Goal: Information Seeking & Learning: Learn about a topic

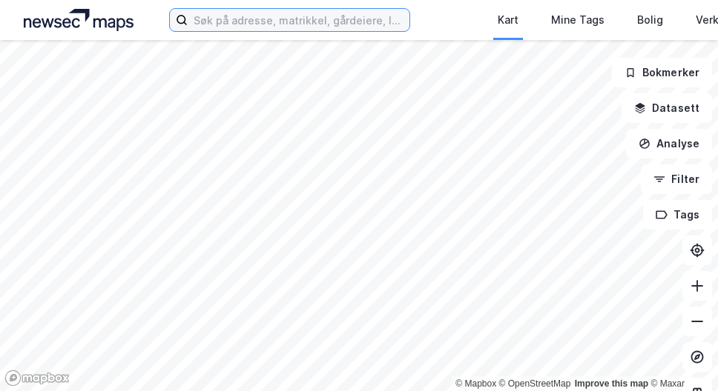
click at [188, 19] on input at bounding box center [299, 20] width 222 height 22
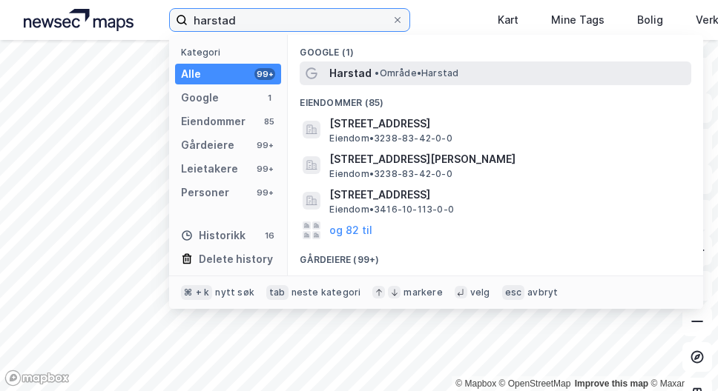
type input "harstad"
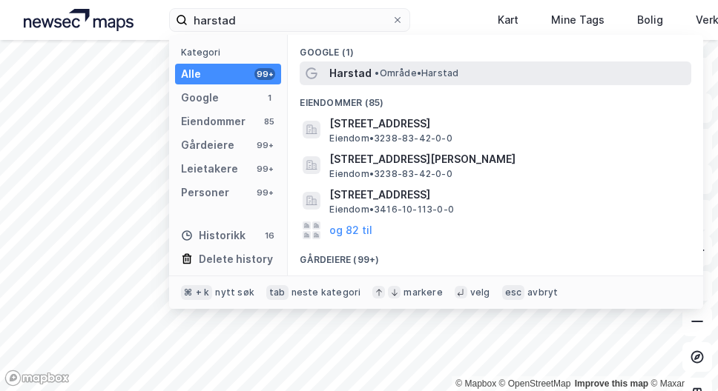
click at [374, 72] on span "•" at bounding box center [376, 72] width 4 height 11
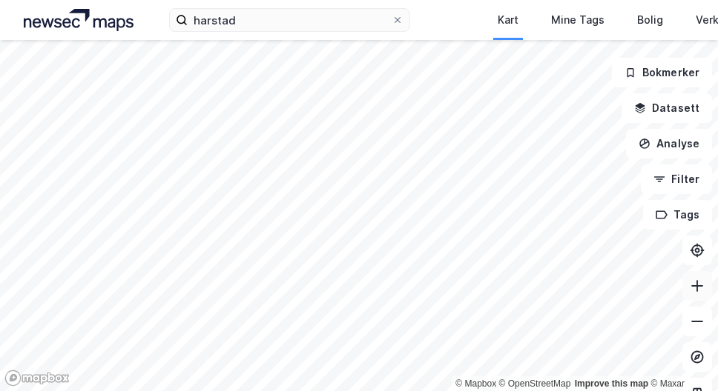
click at [700, 291] on icon at bounding box center [696, 286] width 15 height 15
click at [701, 284] on icon at bounding box center [696, 286] width 15 height 15
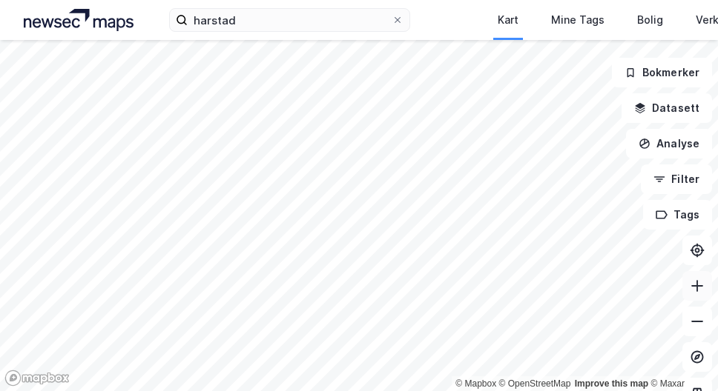
click at [695, 289] on icon at bounding box center [696, 286] width 15 height 15
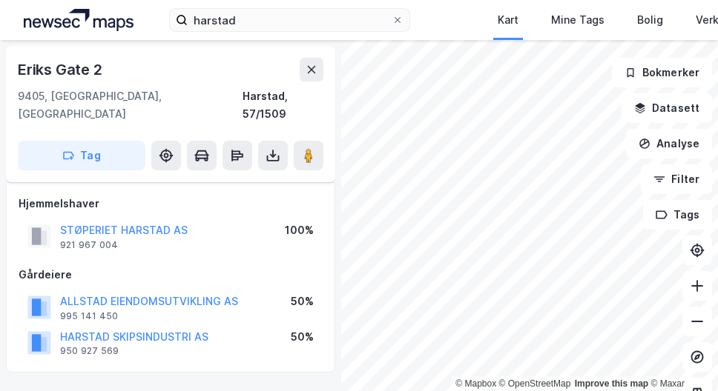
scroll to position [234, 0]
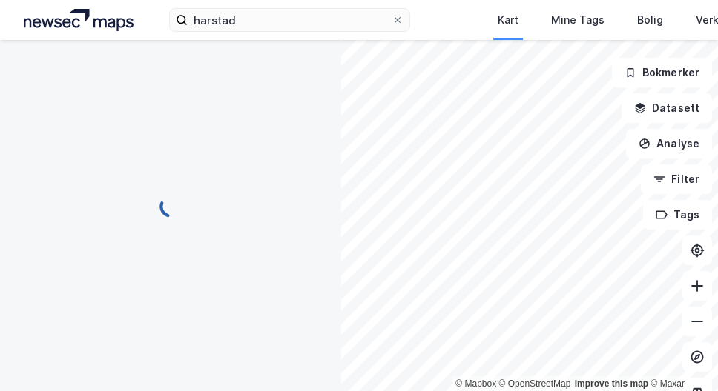
scroll to position [234, 0]
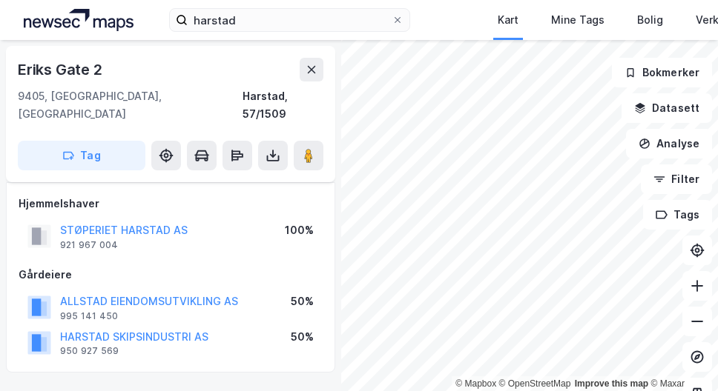
scroll to position [234, 0]
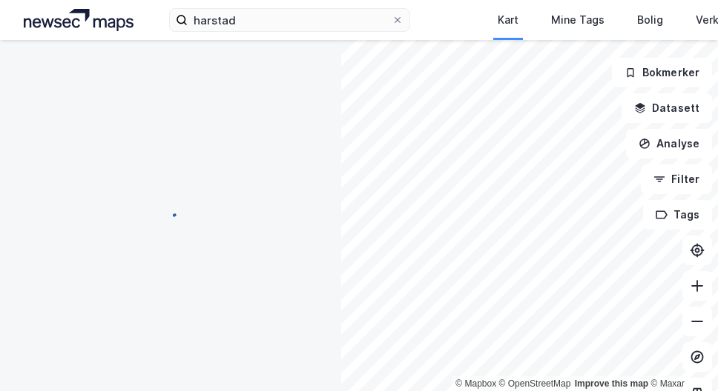
scroll to position [234, 0]
